Goal: Task Accomplishment & Management: Use online tool/utility

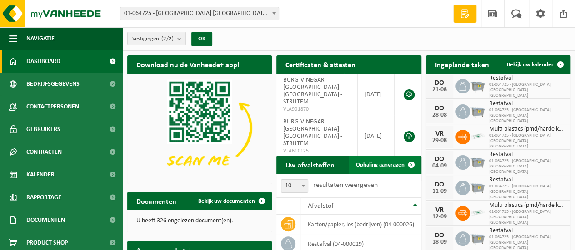
click at [389, 166] on span "Ophaling aanvragen" at bounding box center [380, 165] width 49 height 6
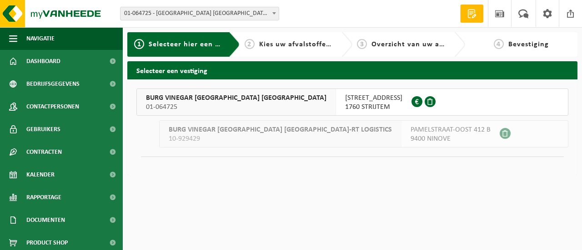
click at [345, 101] on span "RAMERSTRAAT 26" at bounding box center [373, 98] width 57 height 9
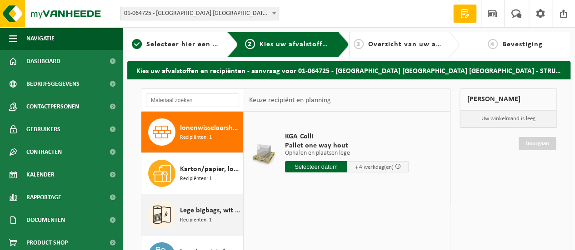
click at [204, 208] on span "Lege bigbags, wit - niet gevaarlijk - los" at bounding box center [210, 210] width 61 height 11
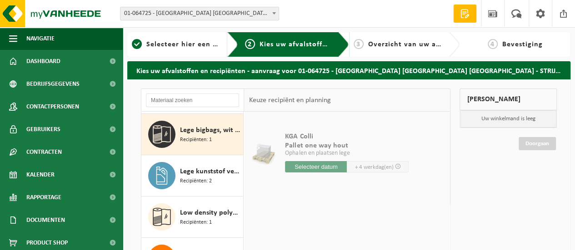
scroll to position [82, 0]
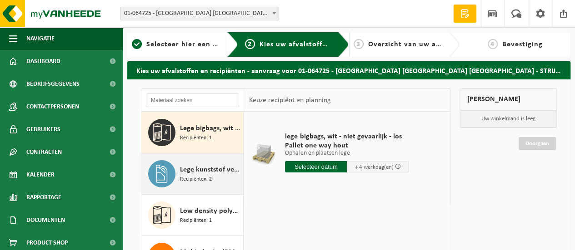
click at [207, 175] on span "Recipiënten: 2" at bounding box center [196, 179] width 32 height 9
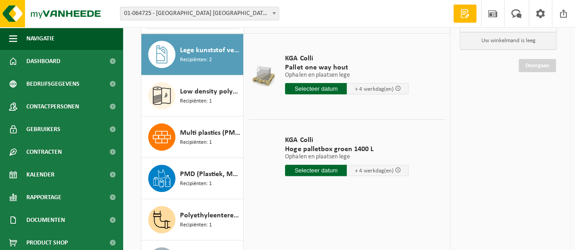
scroll to position [91, 0]
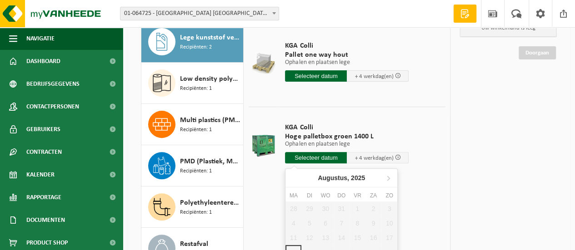
click at [321, 156] on input "text" at bounding box center [316, 157] width 62 height 11
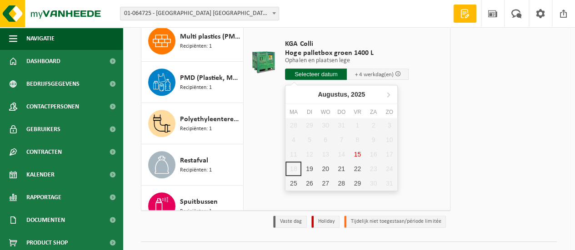
scroll to position [182, 0]
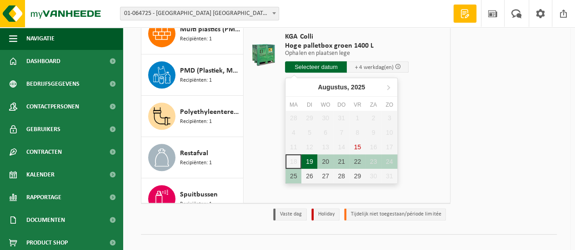
click at [314, 164] on div "19" at bounding box center [309, 162] width 16 height 15
type input "Van 2025-08-19"
type input "2025-08-19"
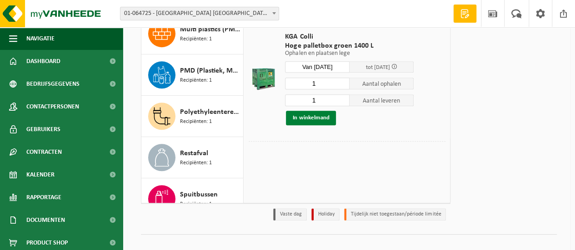
click at [309, 119] on button "In winkelmand" at bounding box center [311, 118] width 50 height 15
click at [314, 117] on button "In winkelmand" at bounding box center [311, 118] width 50 height 15
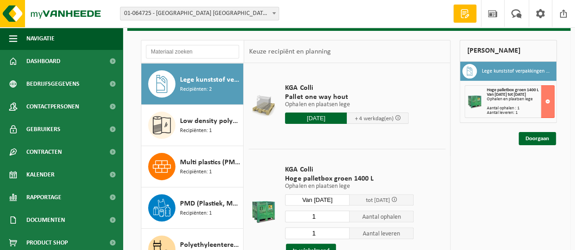
scroll to position [45, 0]
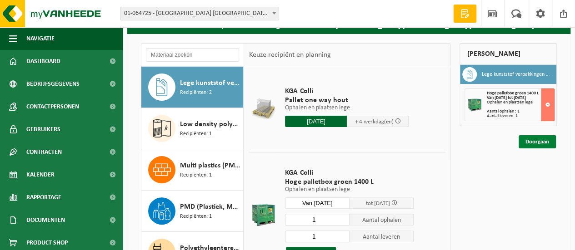
click at [536, 140] on link "Doorgaan" at bounding box center [537, 141] width 37 height 13
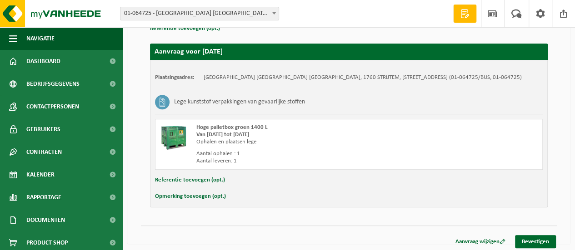
scroll to position [145, 0]
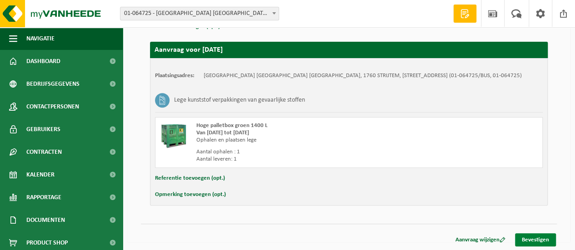
click at [536, 237] on link "Bevestigen" at bounding box center [535, 240] width 41 height 13
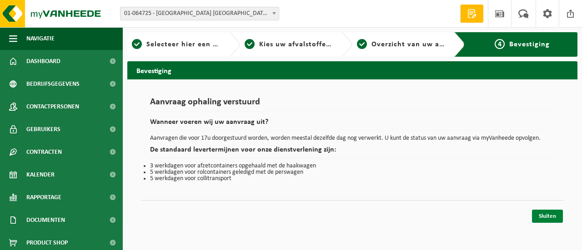
click at [550, 215] on link "Sluiten" at bounding box center [547, 216] width 31 height 13
